Goal: Information Seeking & Learning: Learn about a topic

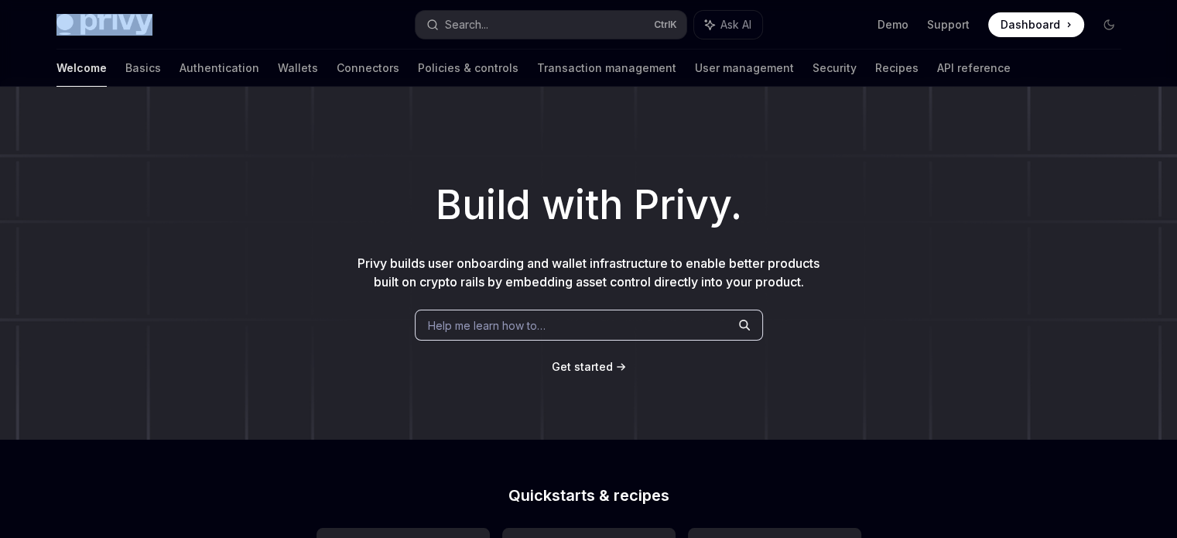
drag, startPoint x: 183, startPoint y: 19, endPoint x: 0, endPoint y: -9, distance: 184.8
click at [0, 0] on html "**********" at bounding box center [588, 269] width 1177 height 538
click at [16, 226] on div "Build with Privy. Privy builds user onboarding and wallet infrastructure to ena…" at bounding box center [588, 263] width 1177 height 353
click at [900, 27] on link "Demo" at bounding box center [892, 24] width 31 height 15
click at [278, 76] on link "Wallets" at bounding box center [298, 68] width 40 height 37
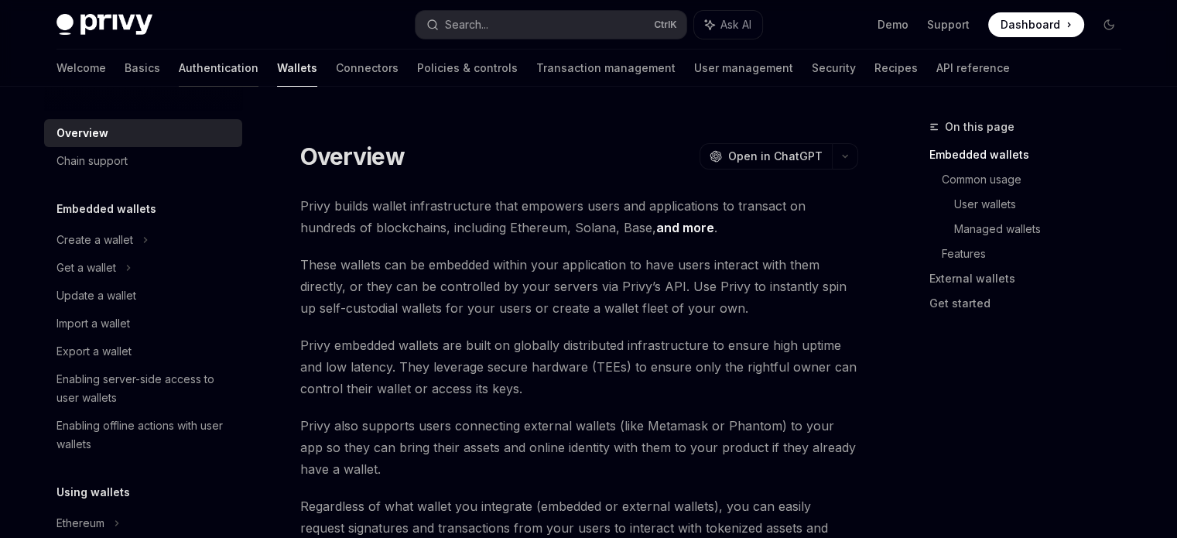
click at [179, 70] on link "Authentication" at bounding box center [219, 68] width 80 height 37
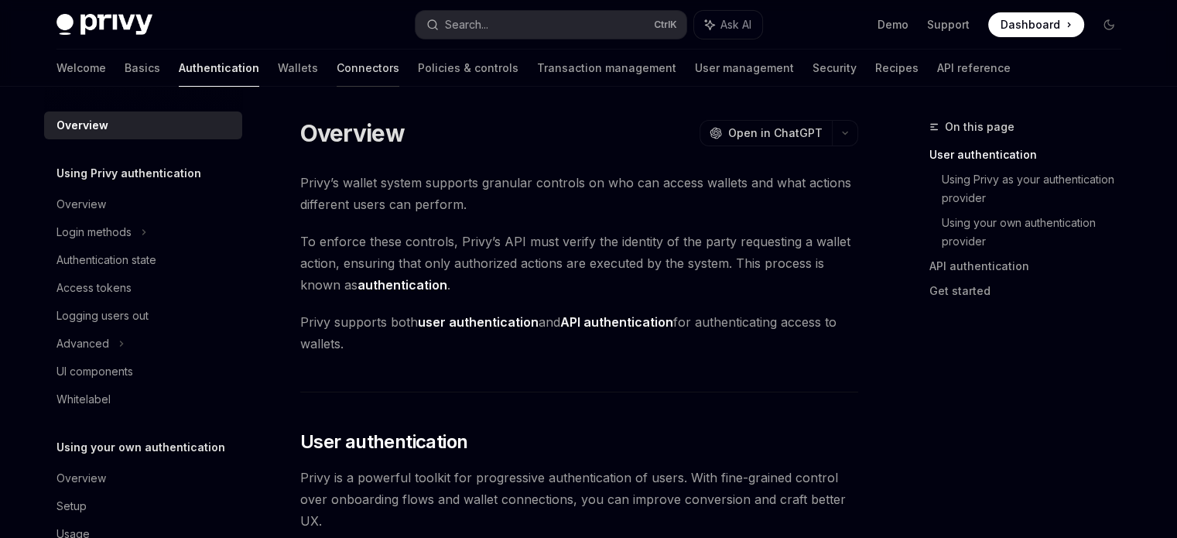
click at [337, 66] on link "Connectors" at bounding box center [368, 68] width 63 height 37
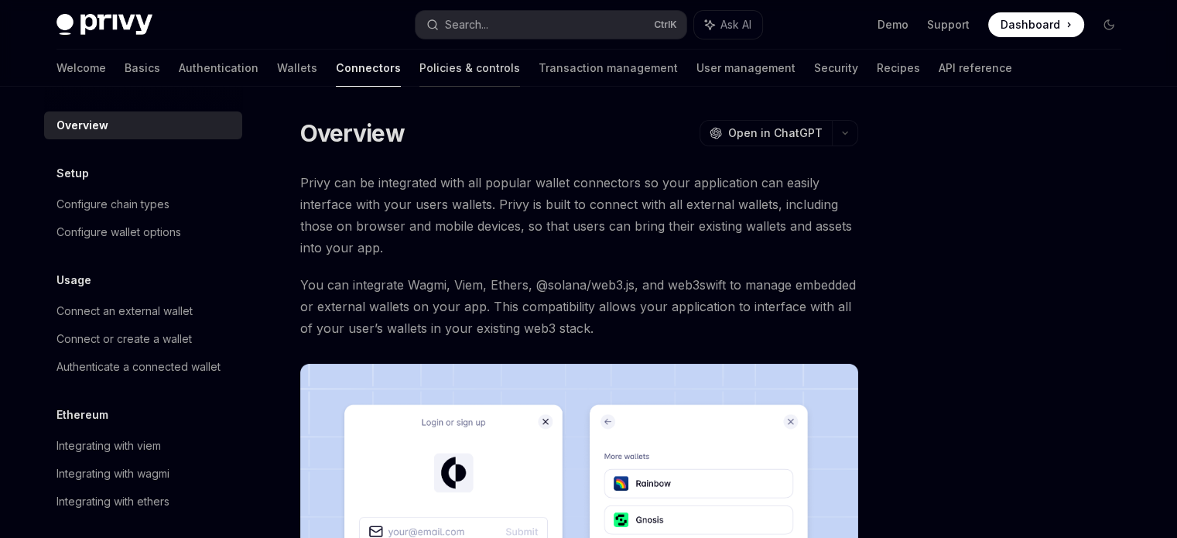
click at [419, 55] on link "Policies & controls" at bounding box center [469, 68] width 101 height 37
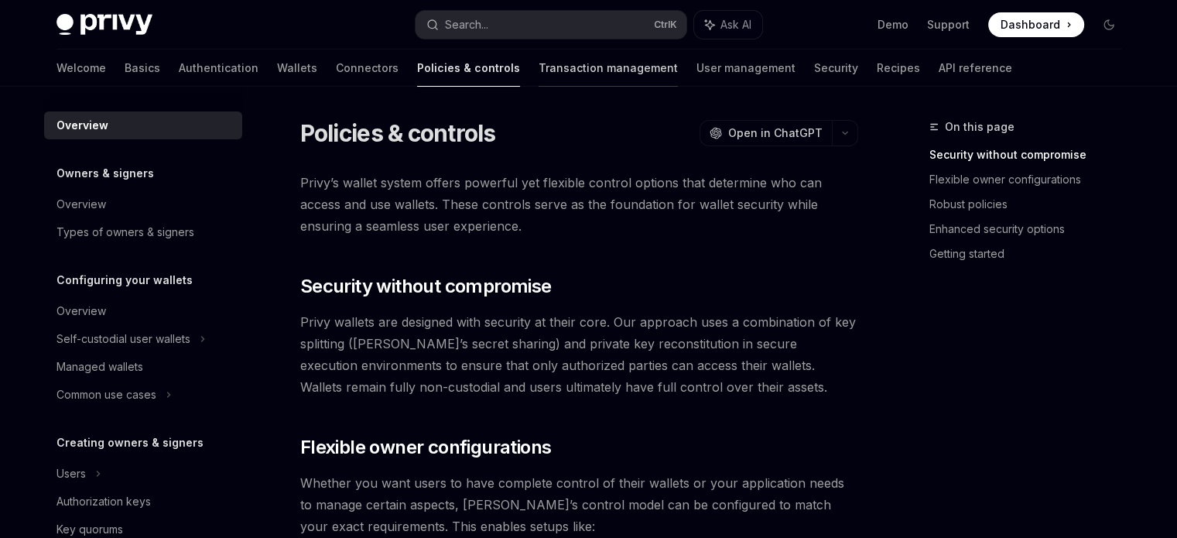
click at [538, 61] on link "Transaction management" at bounding box center [607, 68] width 139 height 37
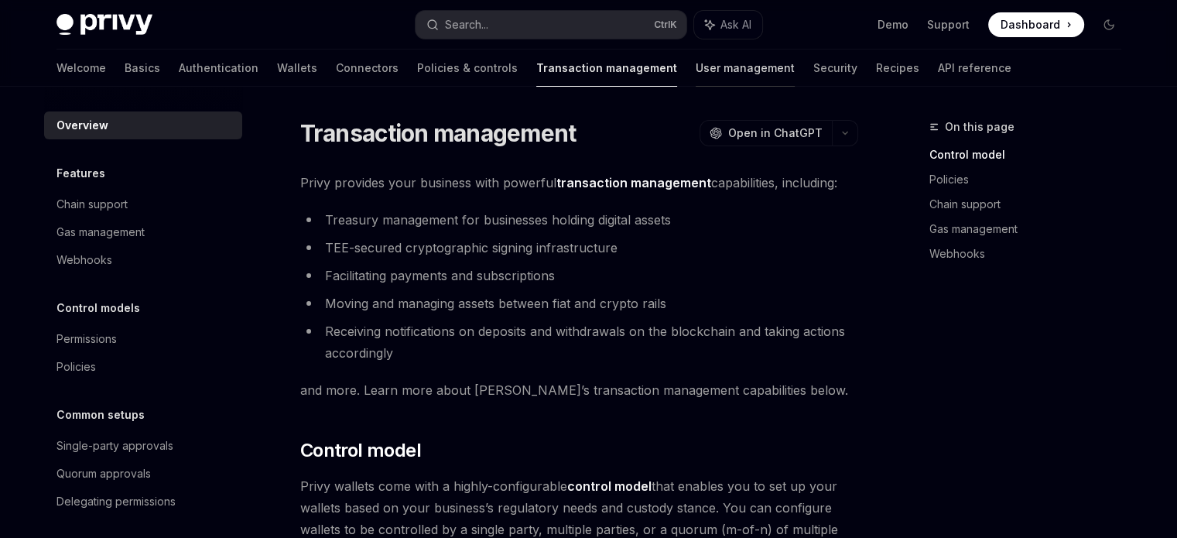
click at [695, 64] on link "User management" at bounding box center [744, 68] width 99 height 37
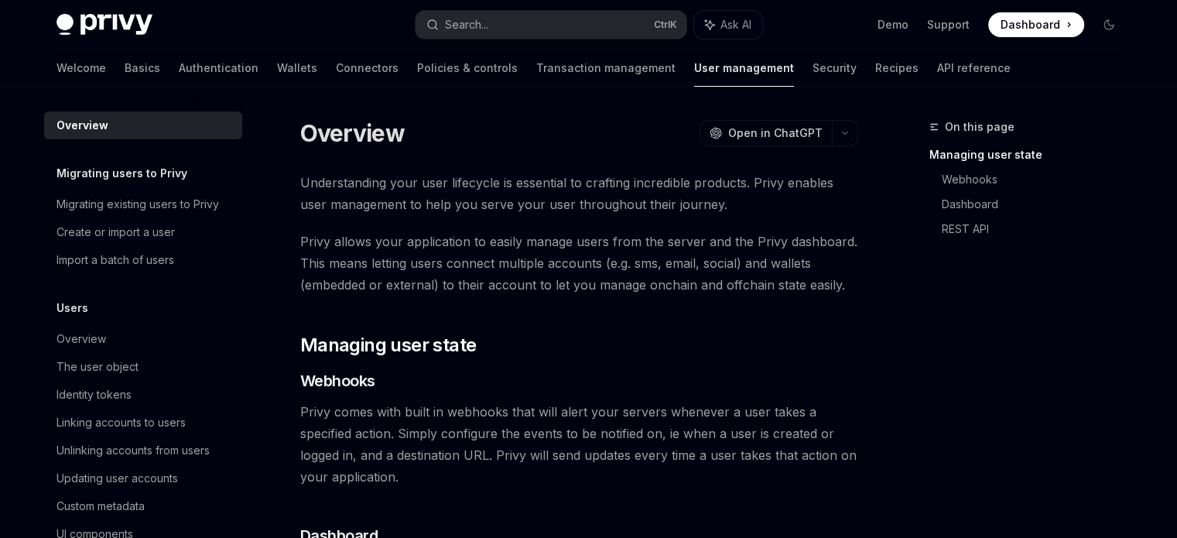
click at [710, 65] on div "Welcome Basics Authentication Wallets Connectors Policies & controls Transactio…" at bounding box center [533, 68] width 954 height 37
click at [812, 67] on link "Security" at bounding box center [834, 68] width 44 height 37
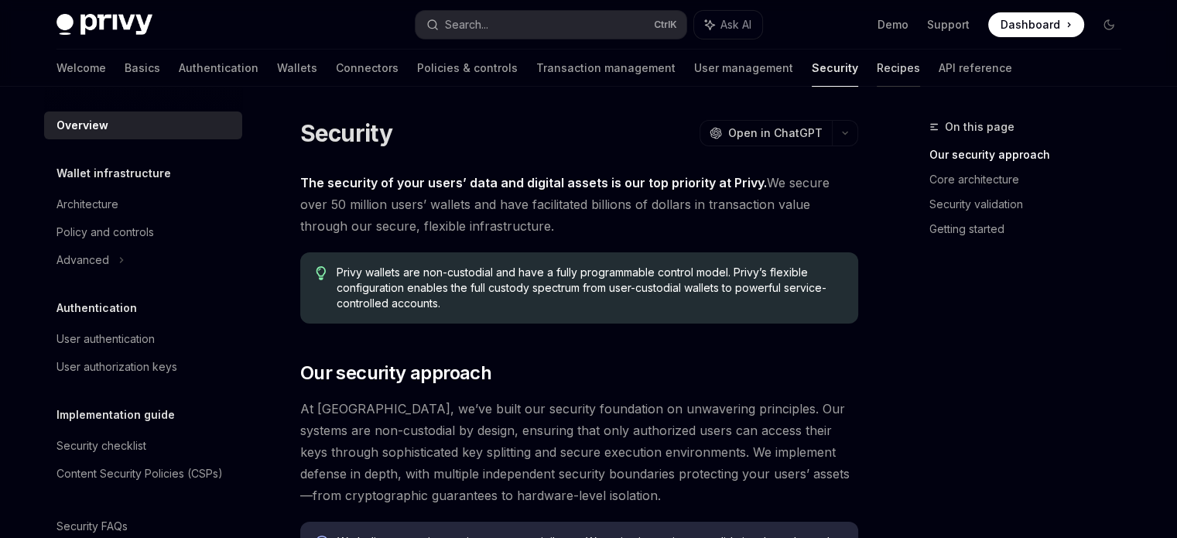
click at [877, 73] on link "Recipes" at bounding box center [898, 68] width 43 height 37
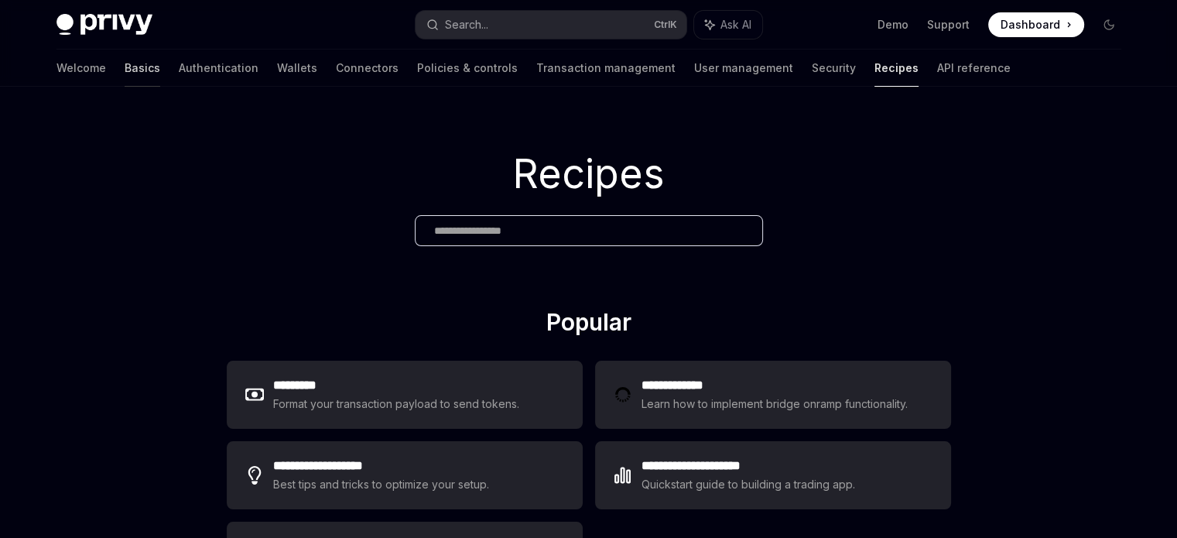
click at [125, 70] on link "Basics" at bounding box center [143, 68] width 36 height 37
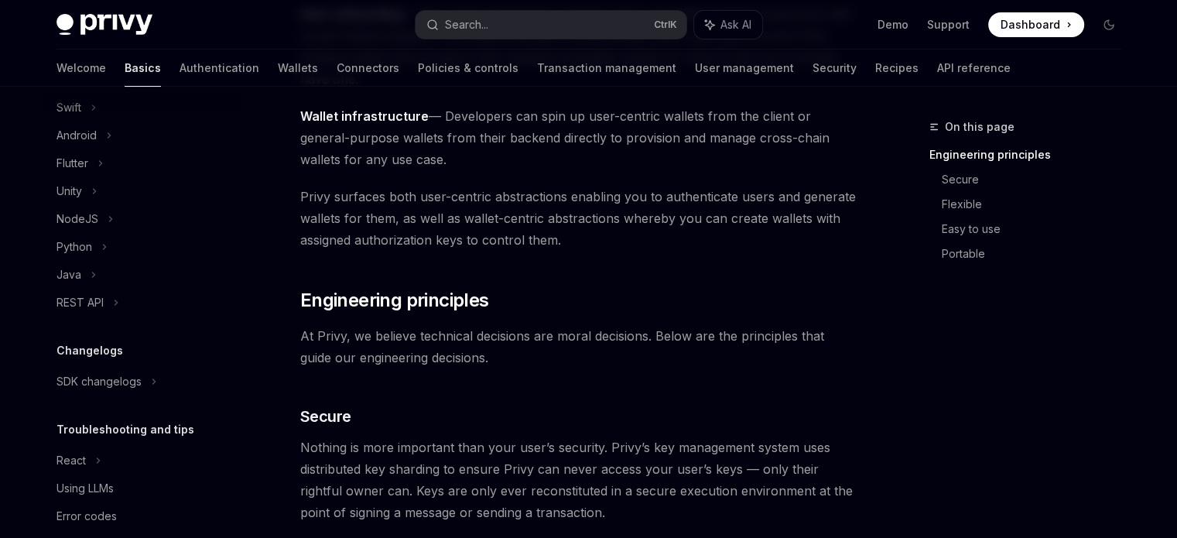
scroll to position [285, 0]
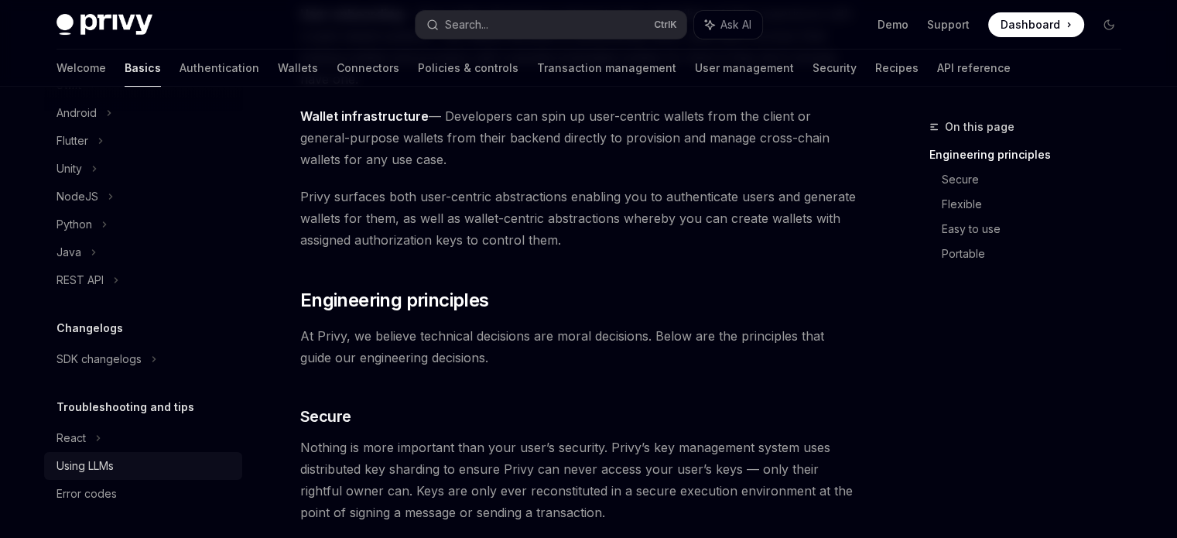
click at [97, 472] on div "Using LLMs" at bounding box center [84, 465] width 57 height 19
type textarea "*"
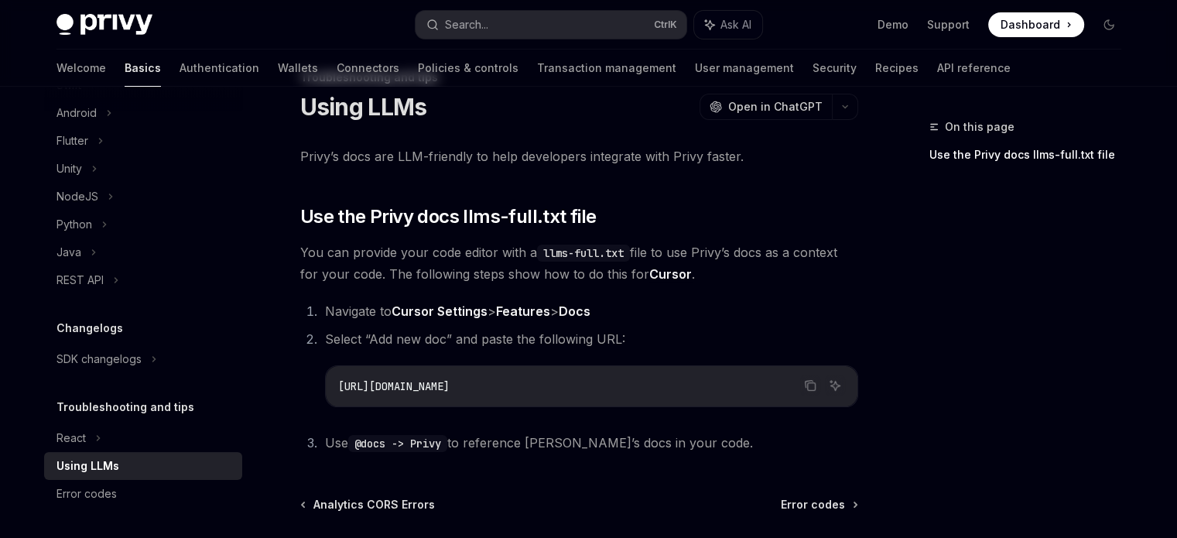
scroll to position [155, 0]
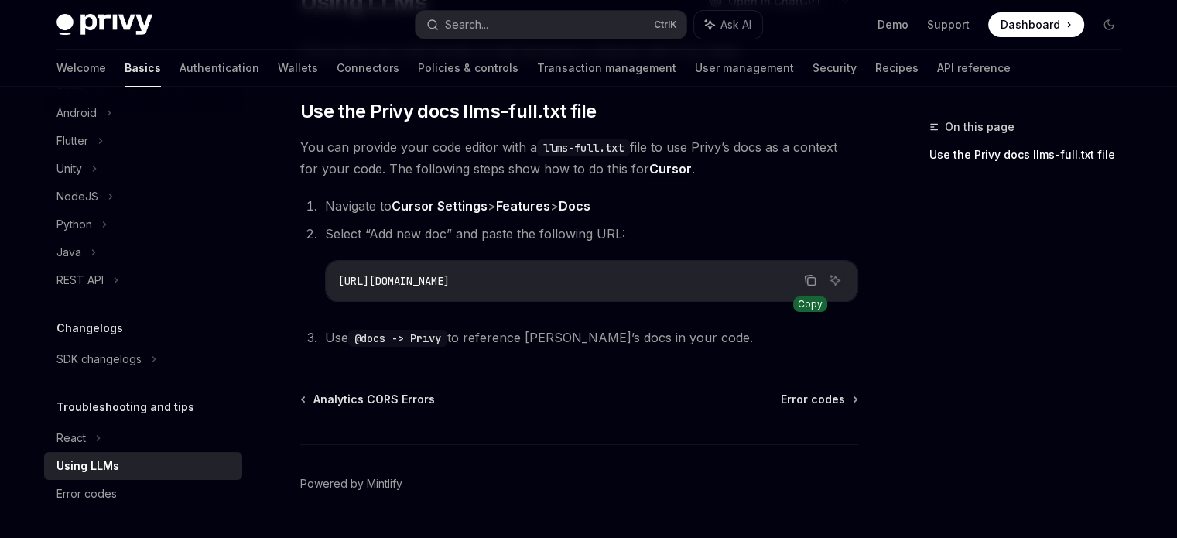
click at [811, 283] on icon "Copy the contents from the code block" at bounding box center [810, 280] width 12 height 12
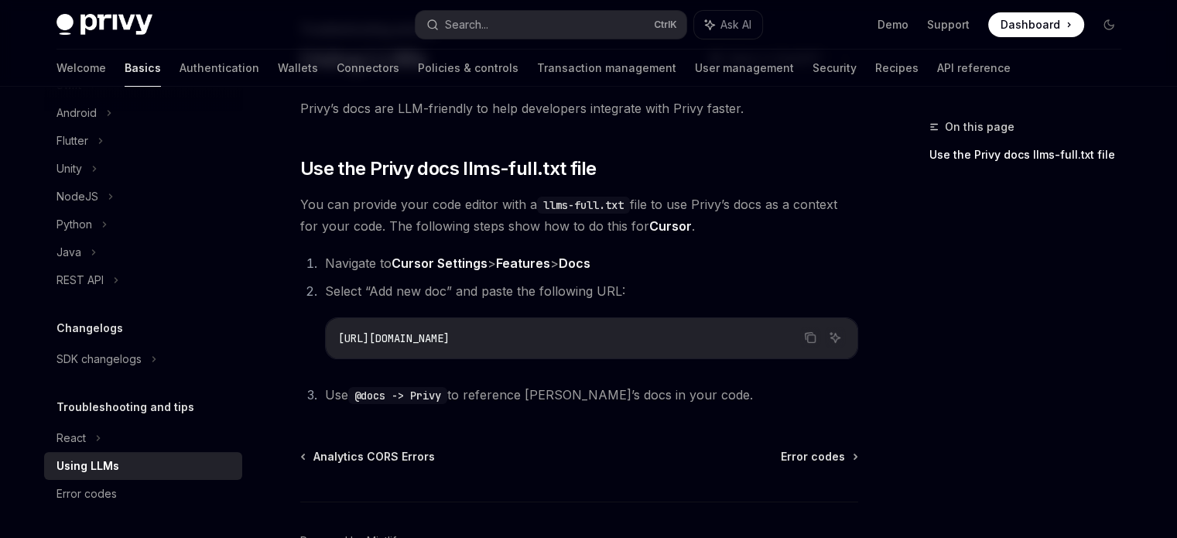
scroll to position [0, 0]
